Goal: Task Accomplishment & Management: Complete application form

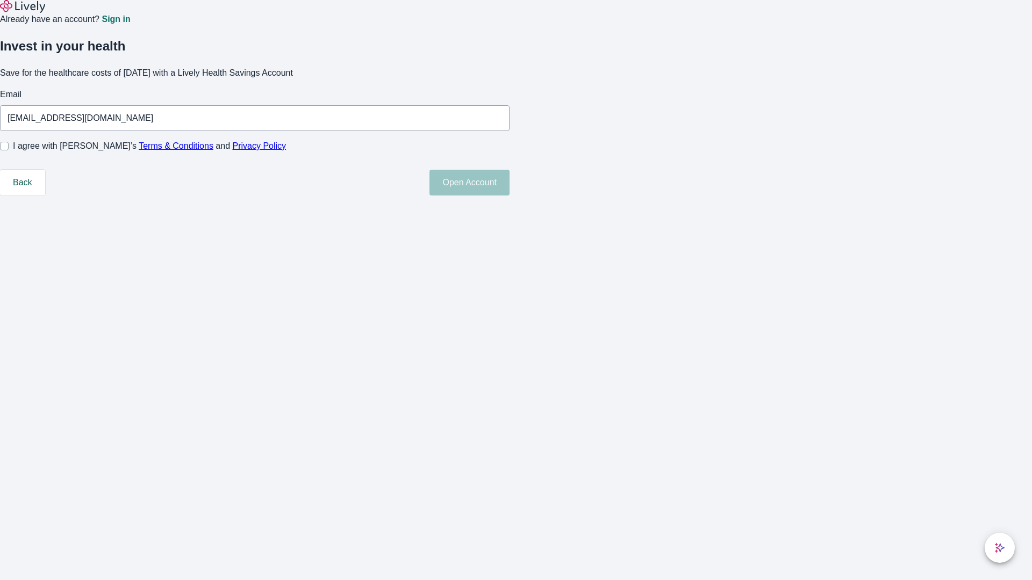
click at [9, 150] on input "I agree with Lively’s Terms & Conditions and Privacy Policy" at bounding box center [4, 146] width 9 height 9
checkbox input "true"
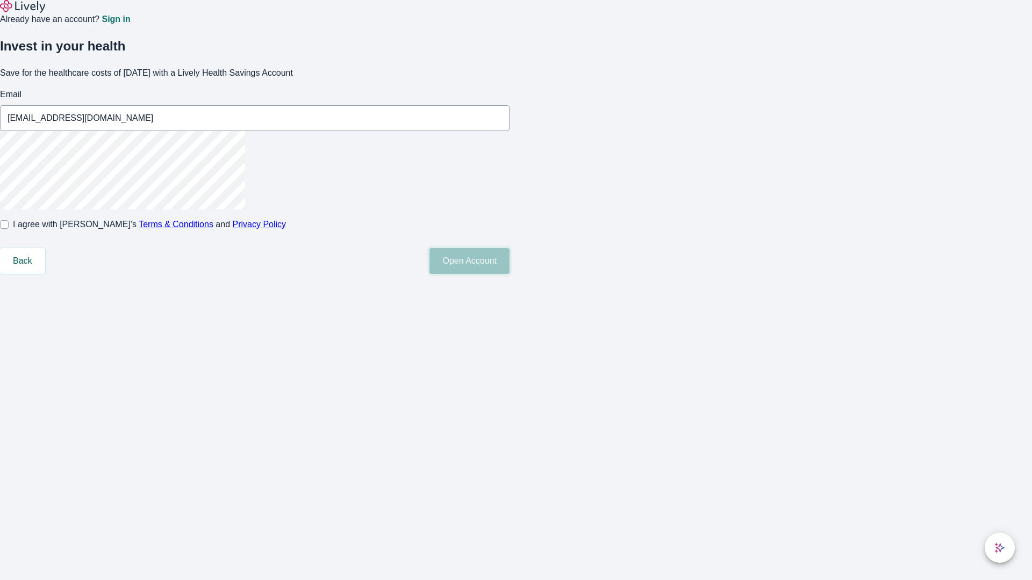
click at [509, 274] on button "Open Account" at bounding box center [469, 261] width 80 height 26
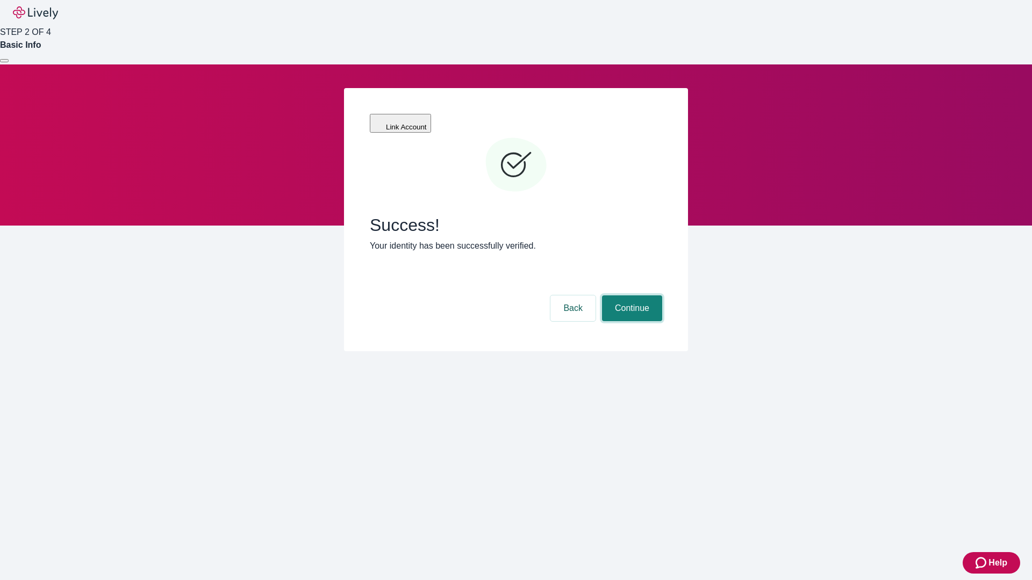
click at [630, 296] on button "Continue" at bounding box center [632, 309] width 60 height 26
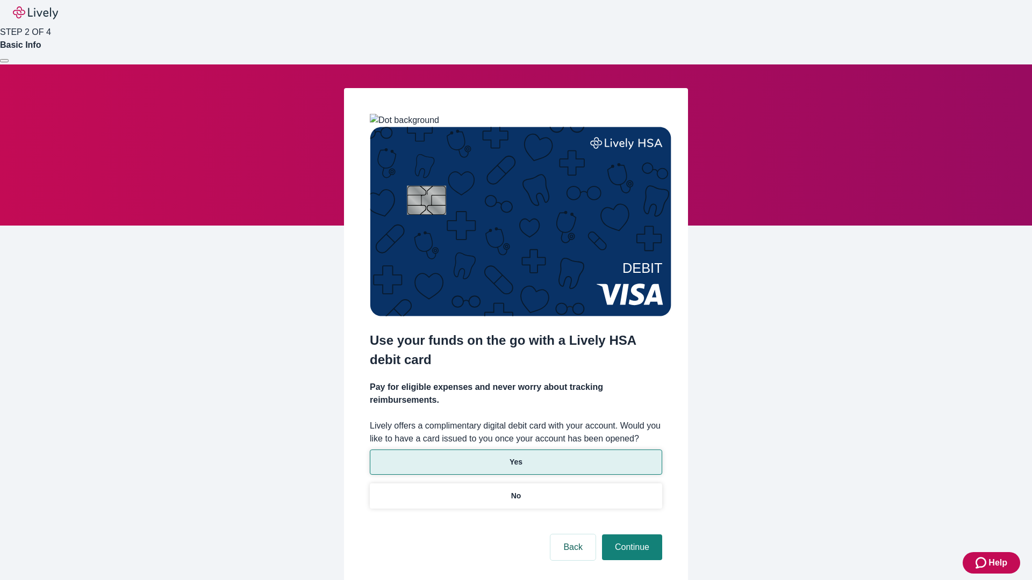
click at [515, 457] on p "Yes" at bounding box center [515, 462] width 13 height 11
click at [630, 535] on button "Continue" at bounding box center [632, 548] width 60 height 26
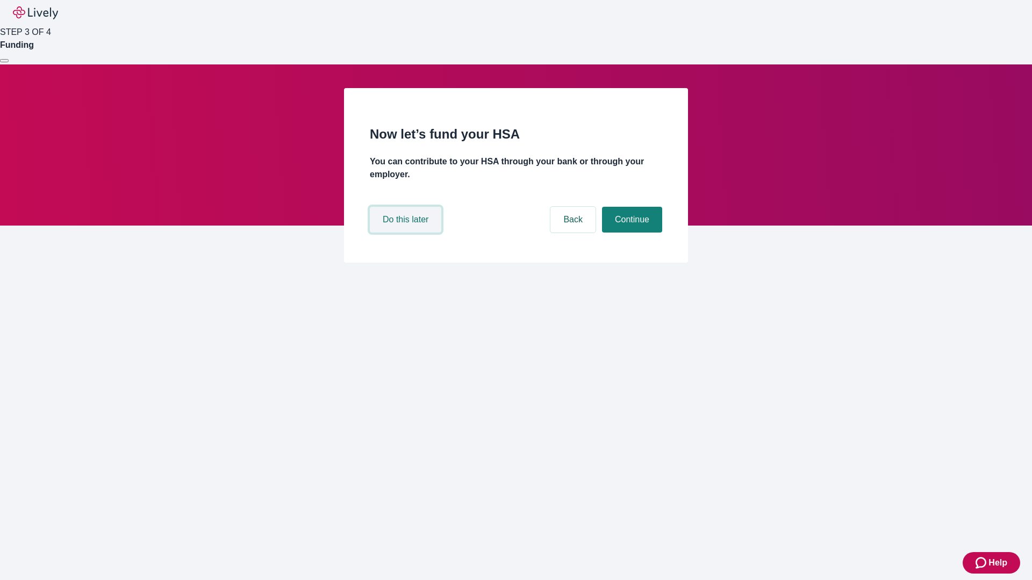
click at [407, 233] on button "Do this later" at bounding box center [405, 220] width 71 height 26
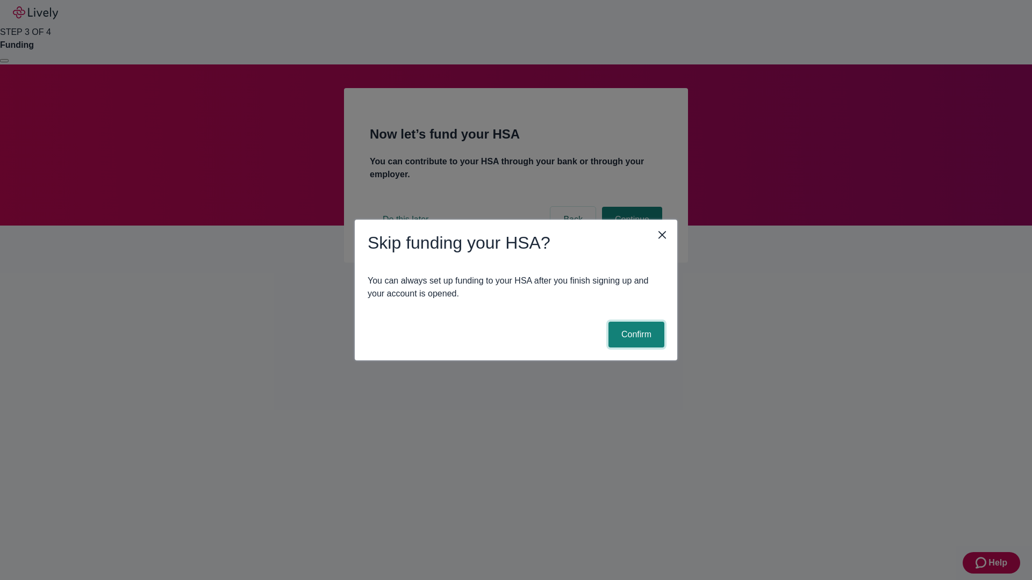
click at [635, 335] on button "Confirm" at bounding box center [636, 335] width 56 height 26
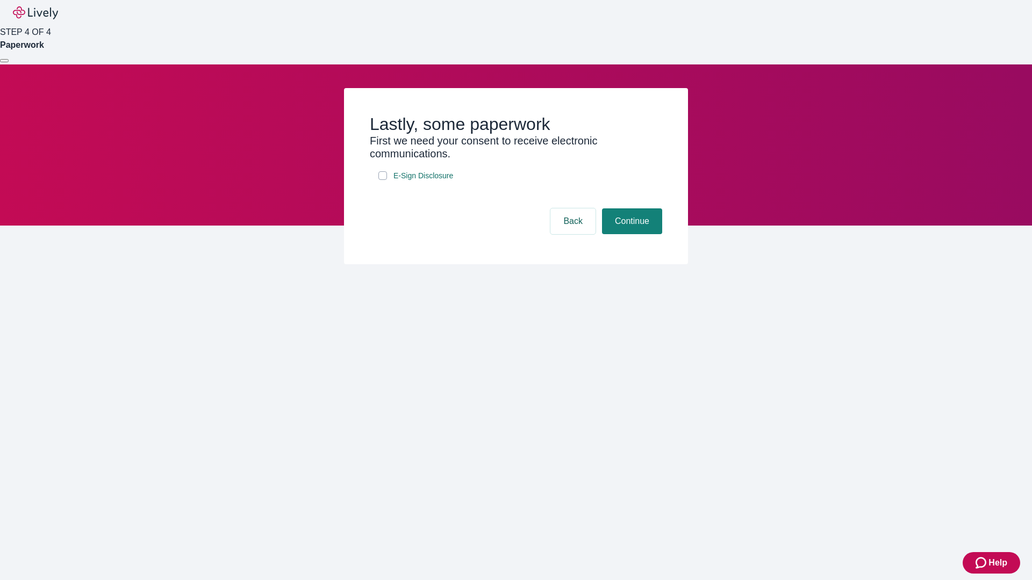
click at [383, 180] on input "E-Sign Disclosure" at bounding box center [382, 175] width 9 height 9
checkbox input "true"
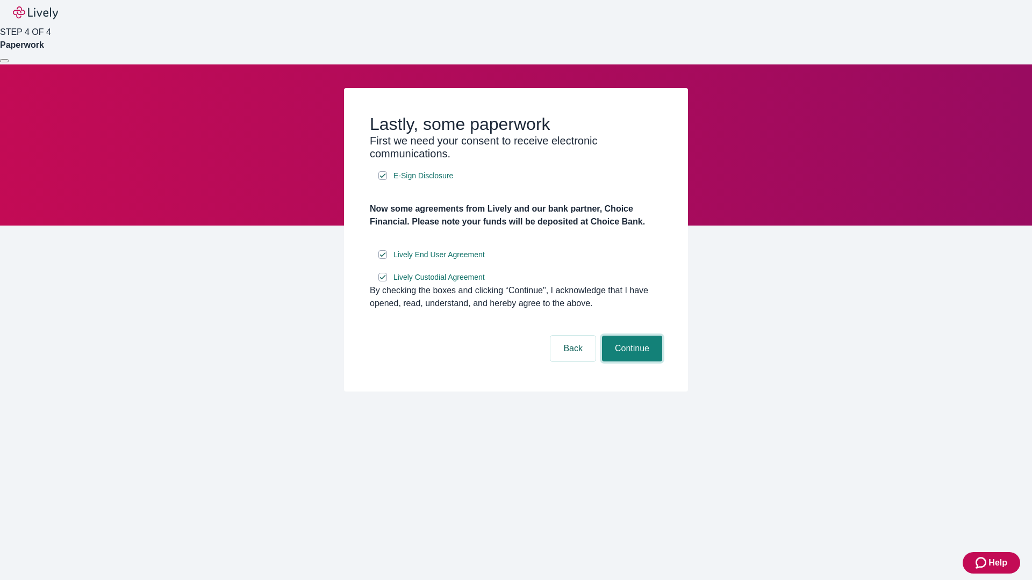
click at [630, 362] on button "Continue" at bounding box center [632, 349] width 60 height 26
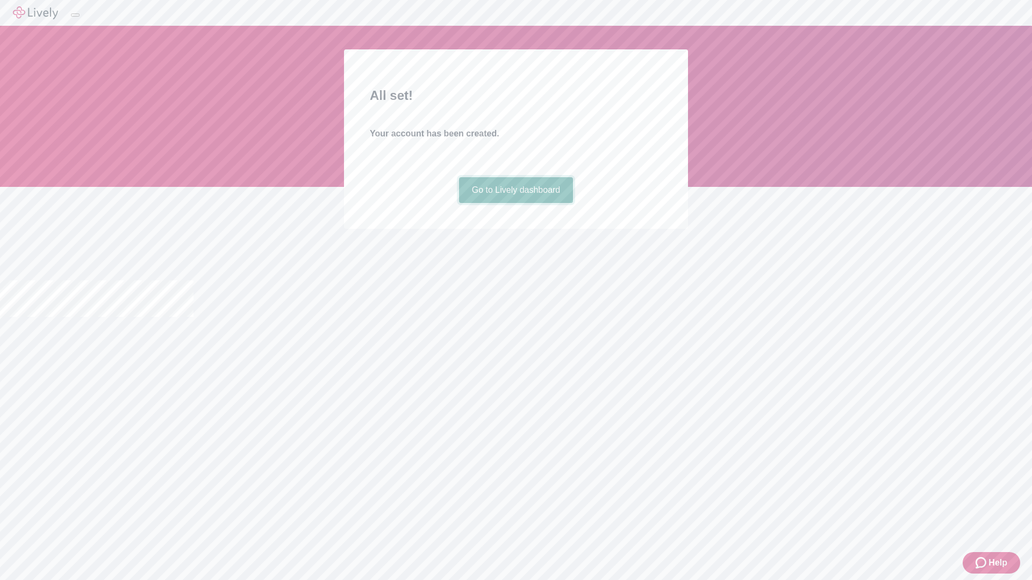
click at [515, 203] on link "Go to Lively dashboard" at bounding box center [516, 190] width 114 height 26
